Goal: Task Accomplishment & Management: Manage account settings

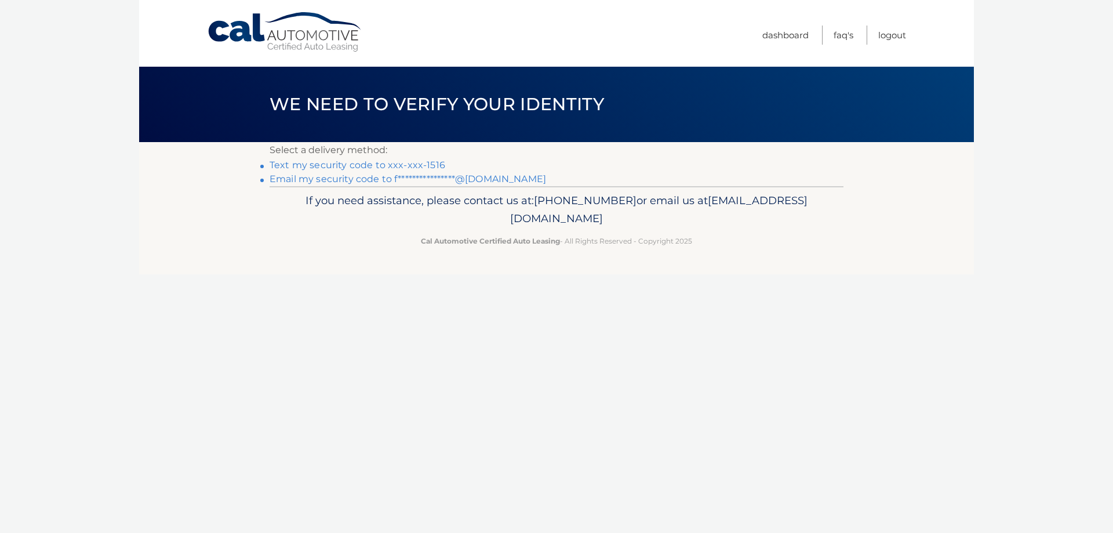
click at [398, 165] on link "Text my security code to xxx-xxx-1516" at bounding box center [358, 164] width 176 height 11
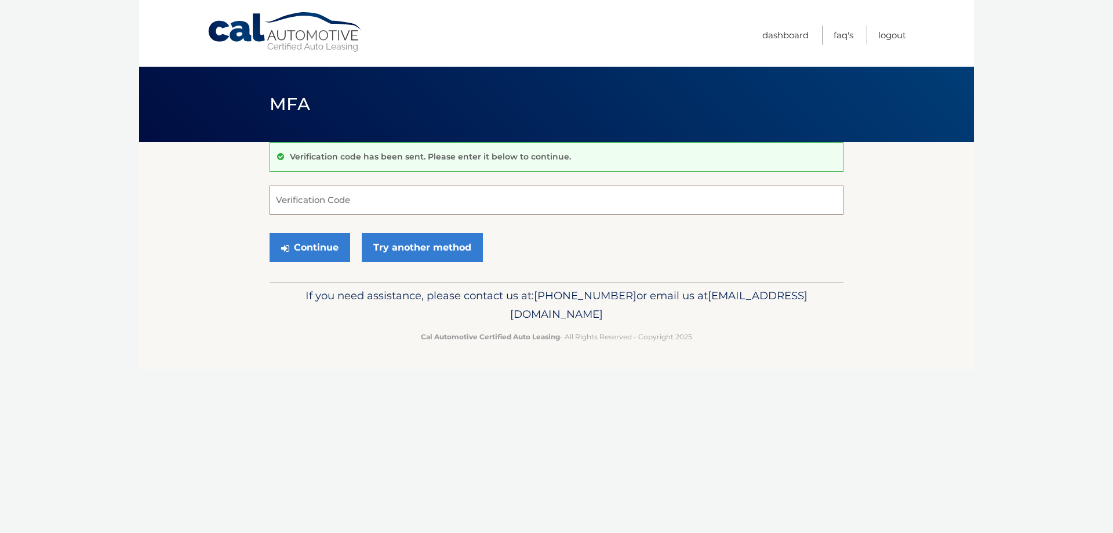
click at [359, 196] on input "Verification Code" at bounding box center [557, 200] width 574 height 29
type input "097605"
click at [270, 233] on button "Continue" at bounding box center [310, 247] width 81 height 29
